Goal: Navigation & Orientation: Find specific page/section

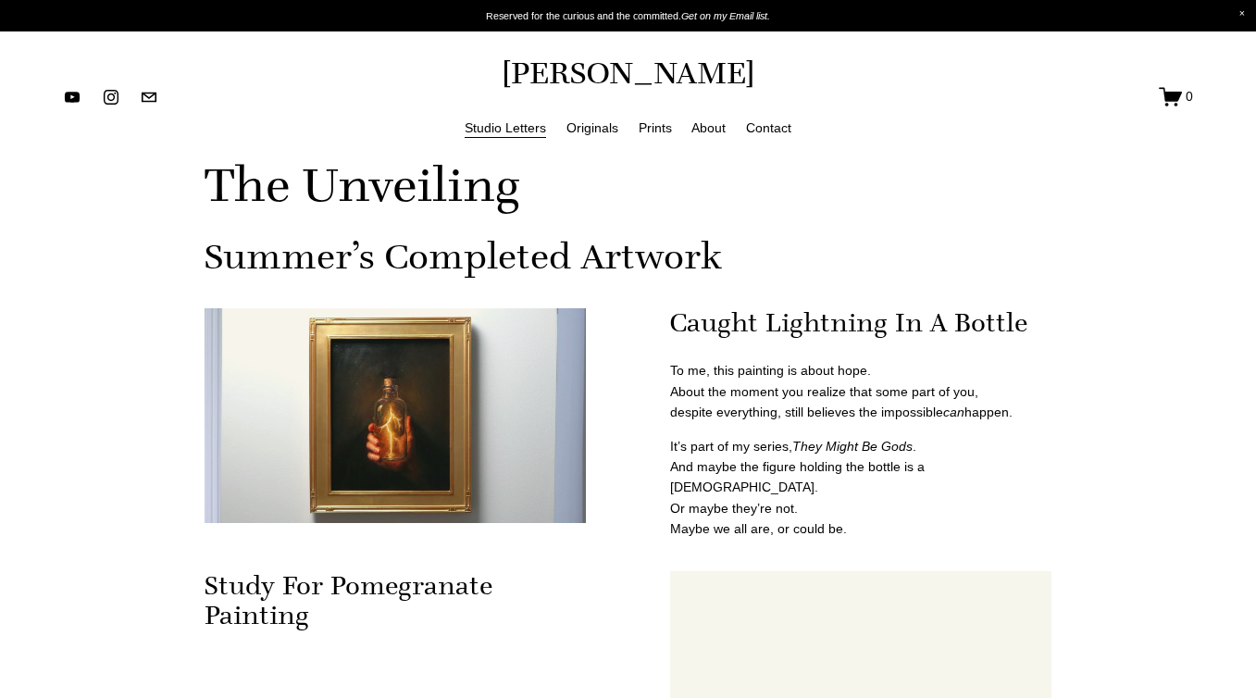
scroll to position [883, 0]
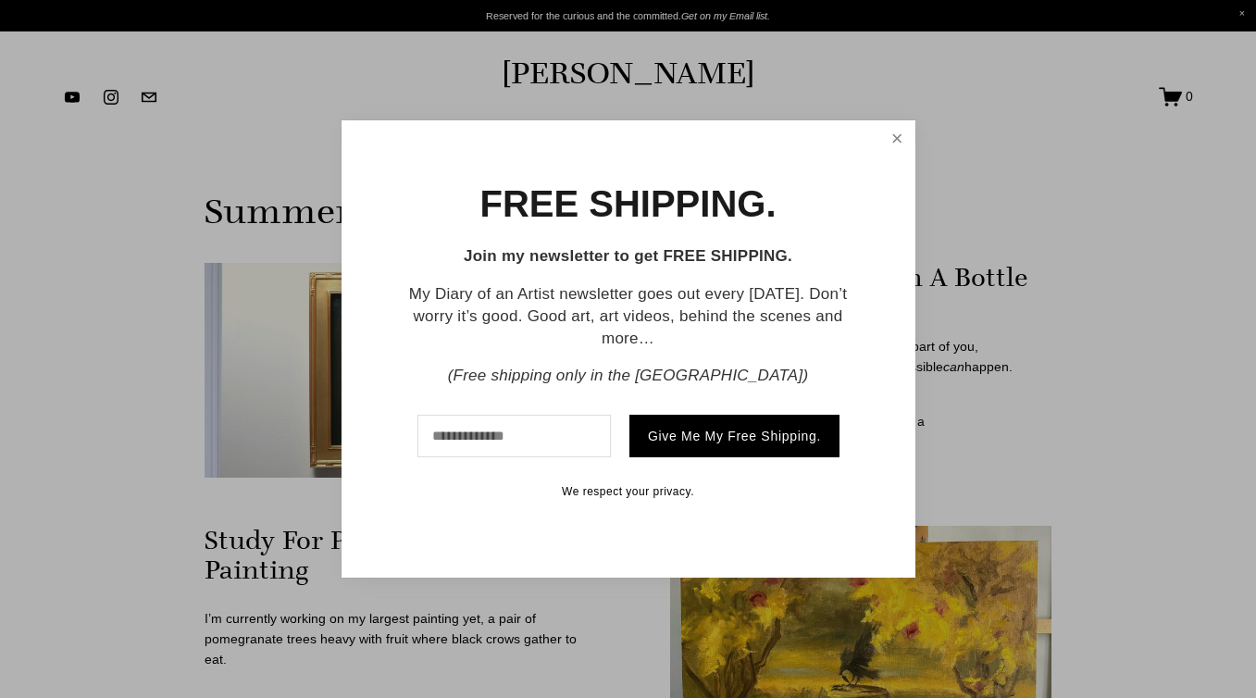
click at [899, 133] on link "Close" at bounding box center [897, 138] width 30 height 31
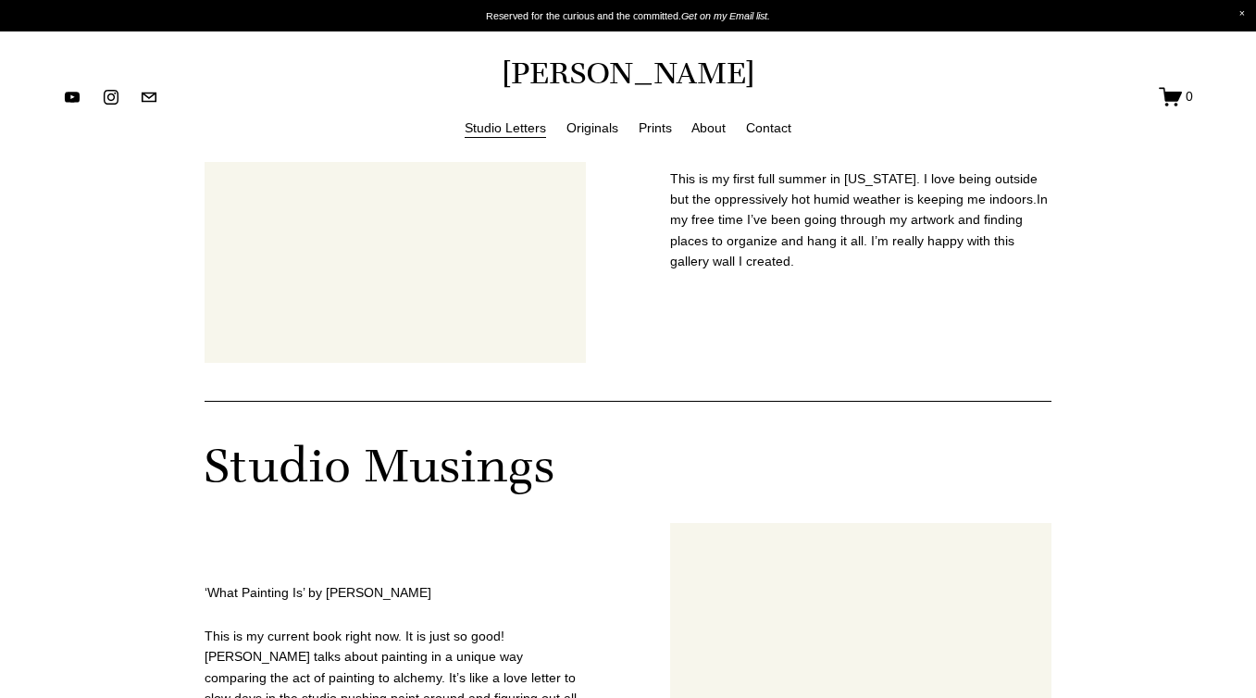
scroll to position [3194, 0]
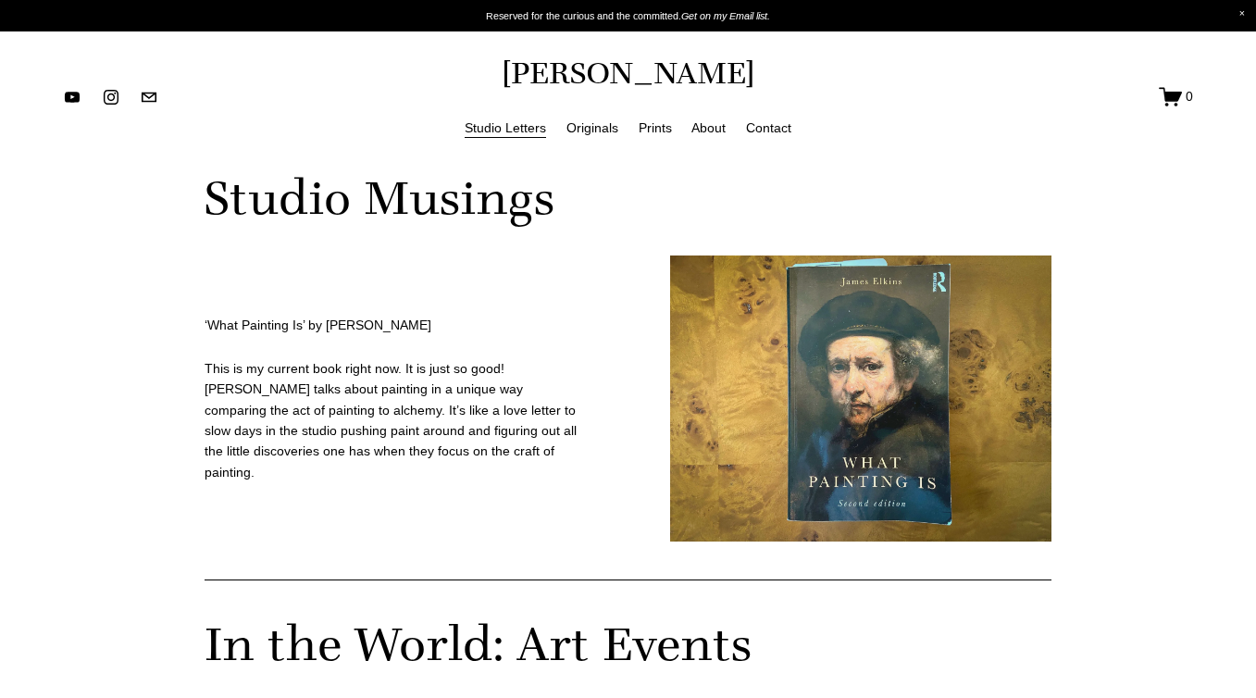
click at [849, 337] on div at bounding box center [860, 398] width 381 height 286
drag, startPoint x: 204, startPoint y: 315, endPoint x: 403, endPoint y: 313, distance: 198.9
click at [403, 315] on div "‘What Painting Is’ by [PERSON_NAME]" at bounding box center [394, 325] width 381 height 20
copy p "‘What Painting Is’ by [PERSON_NAME]"
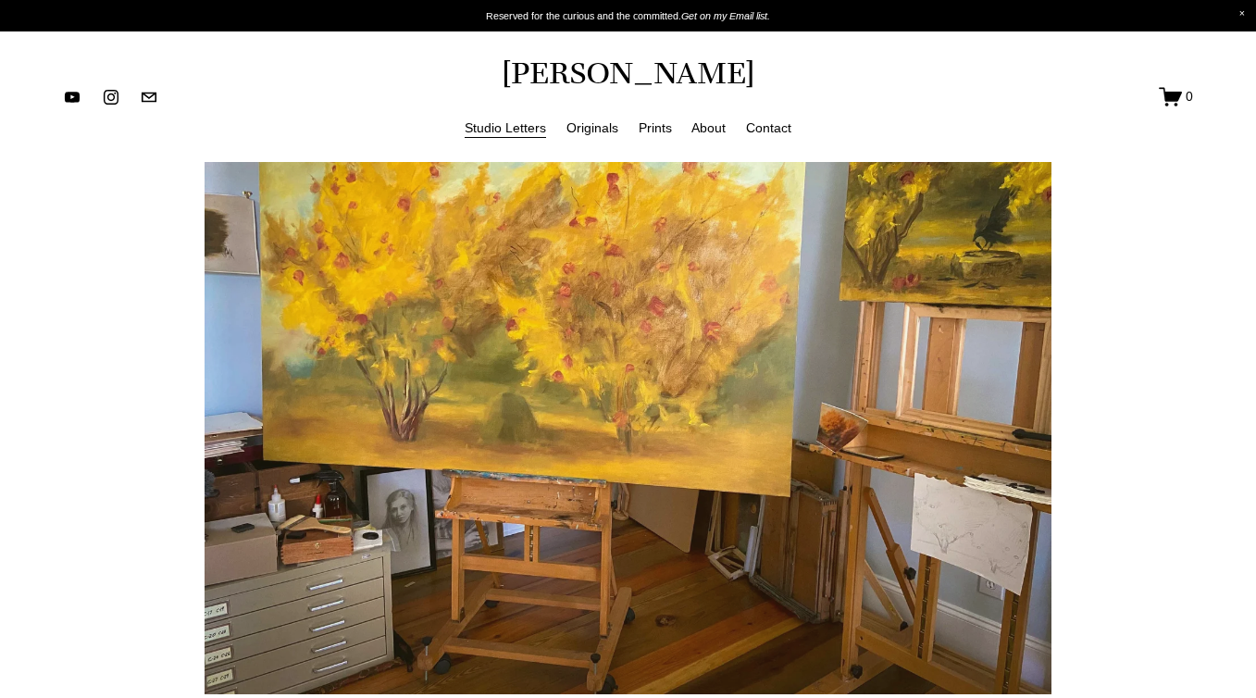
scroll to position [1875, 0]
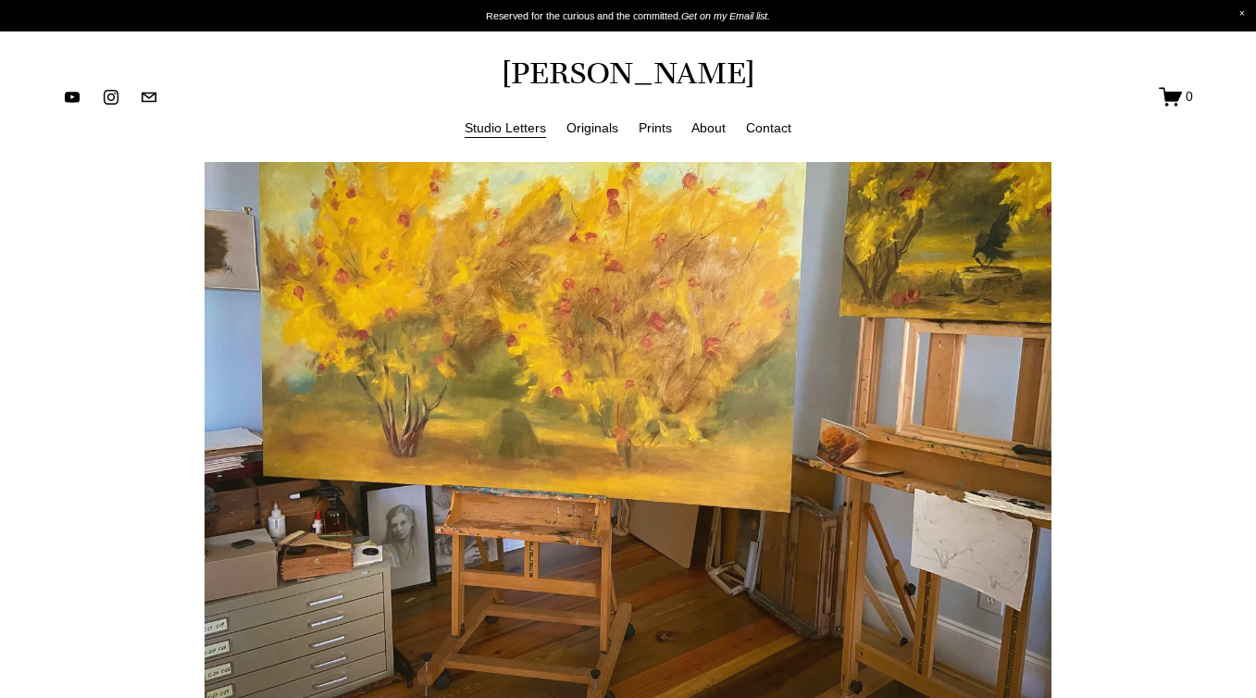
click at [704, 124] on link "About" at bounding box center [708, 127] width 34 height 23
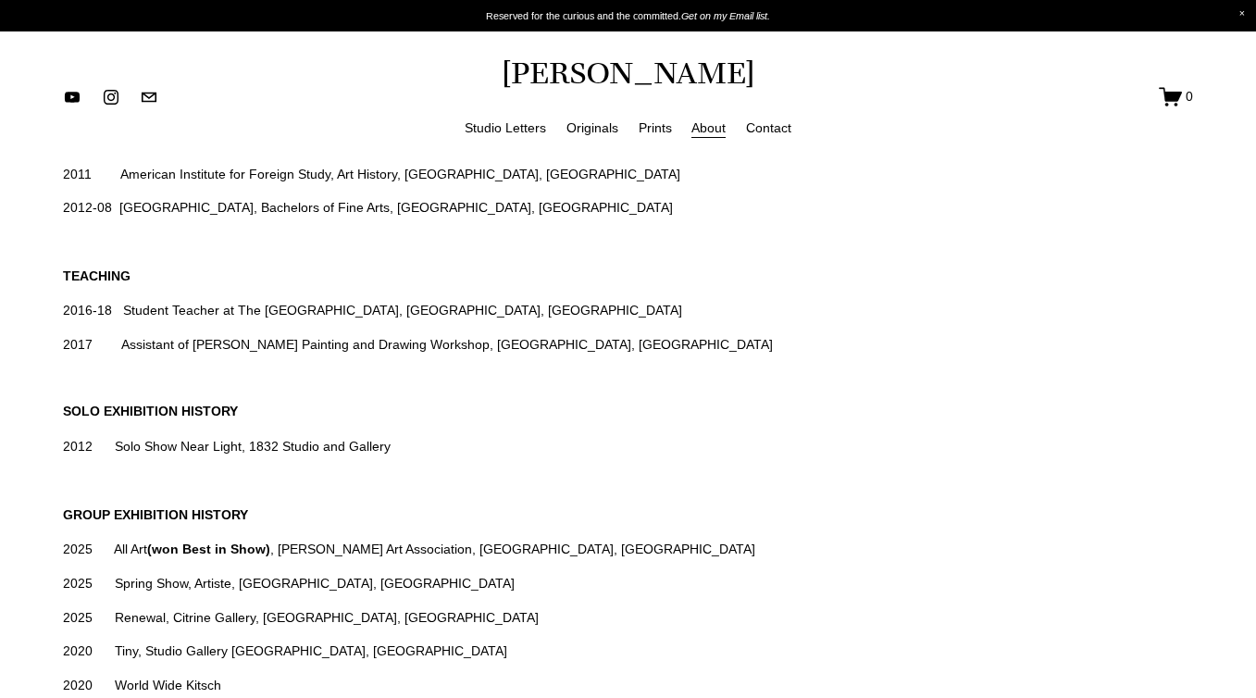
scroll to position [1924, 0]
